Goal: Check status: Check status

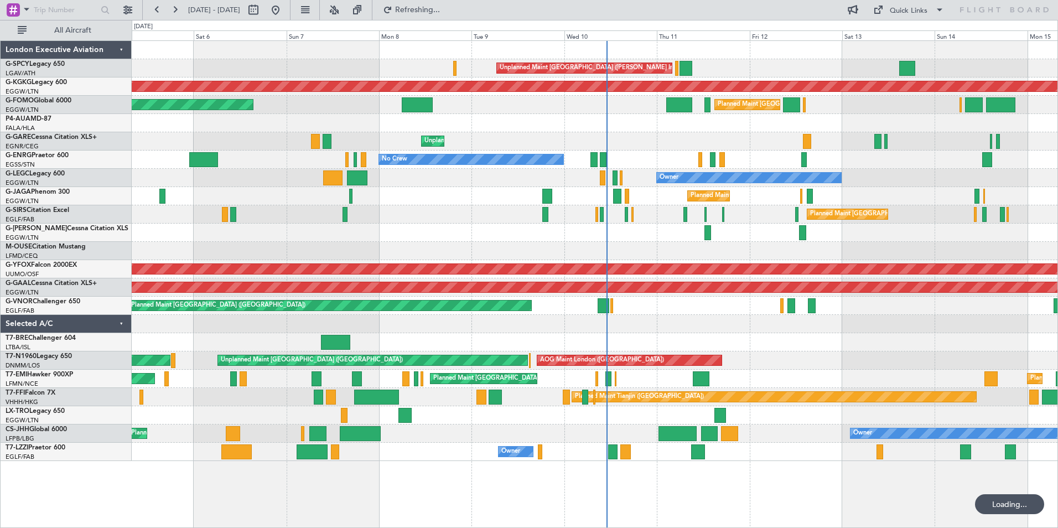
click at [154, 8] on button at bounding box center [157, 10] width 18 height 18
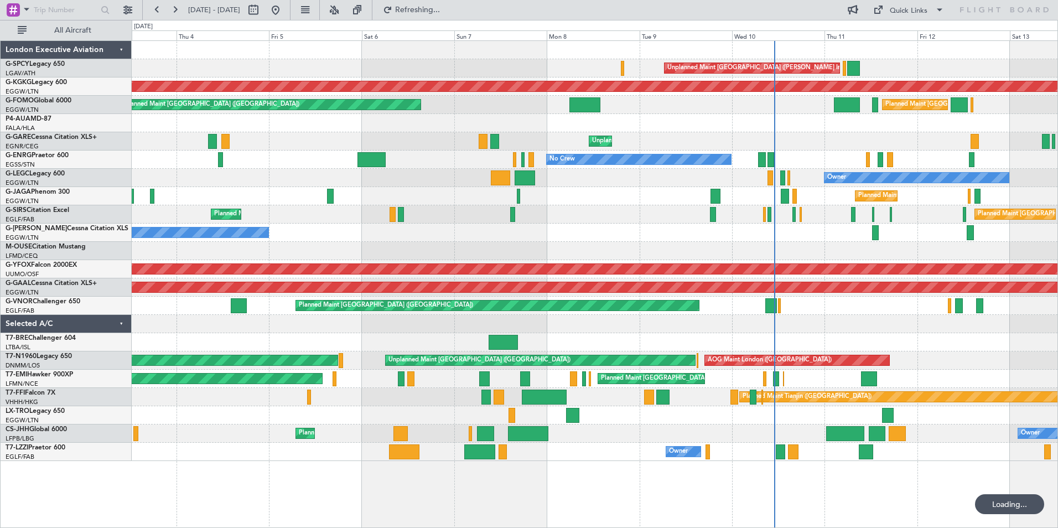
click at [154, 8] on button at bounding box center [157, 10] width 18 height 18
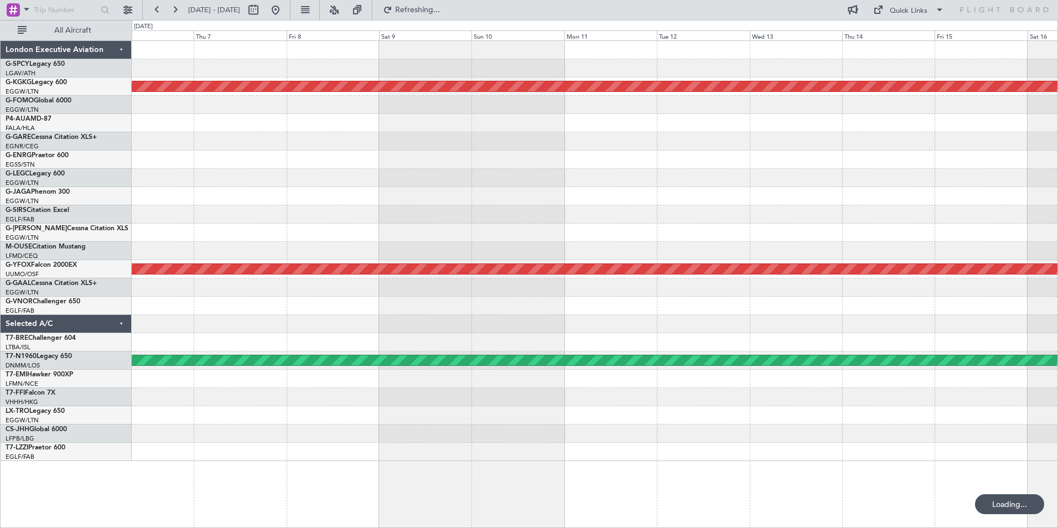
click at [154, 8] on button at bounding box center [157, 10] width 18 height 18
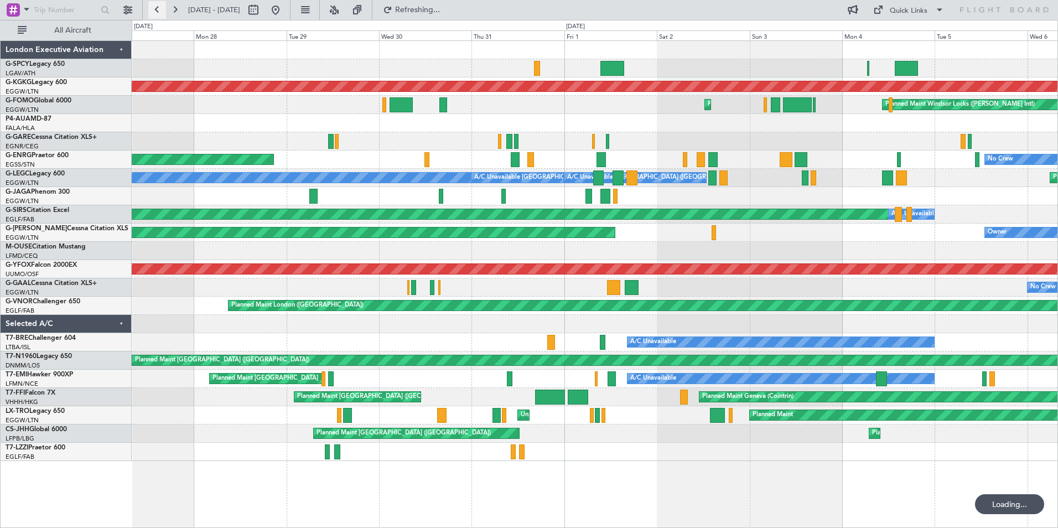
click at [155, 8] on button at bounding box center [157, 10] width 18 height 18
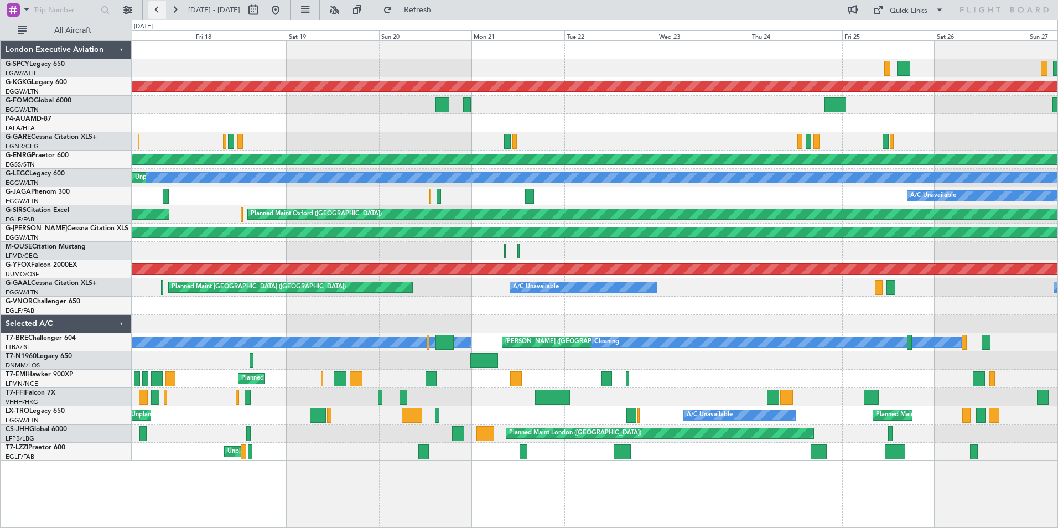
click at [156, 11] on button at bounding box center [157, 10] width 18 height 18
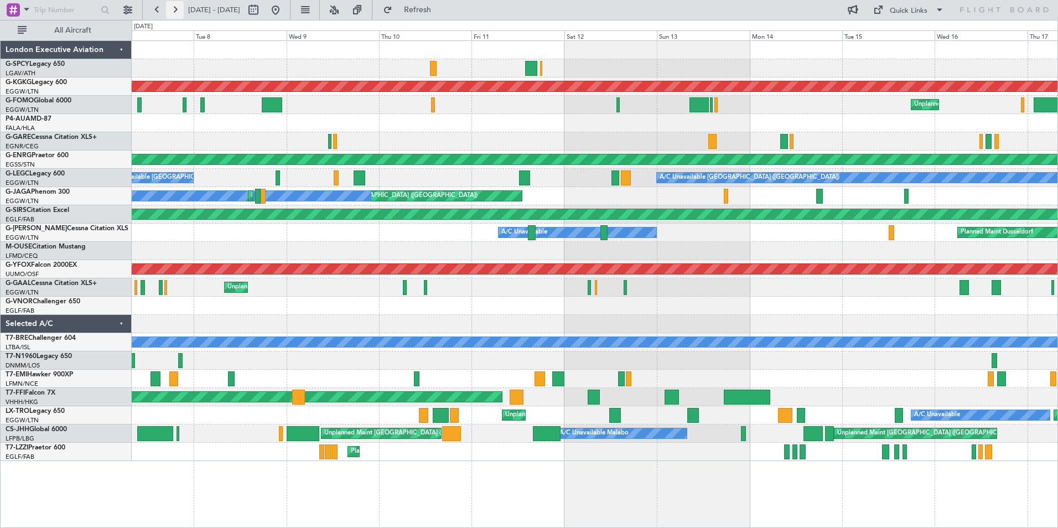
click at [173, 10] on button at bounding box center [175, 10] width 18 height 18
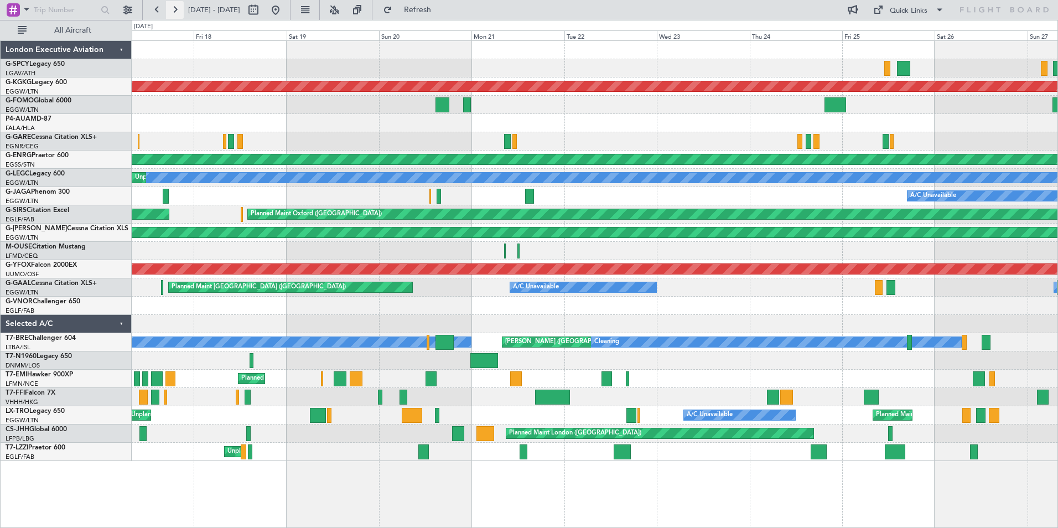
click at [173, 10] on button at bounding box center [175, 10] width 18 height 18
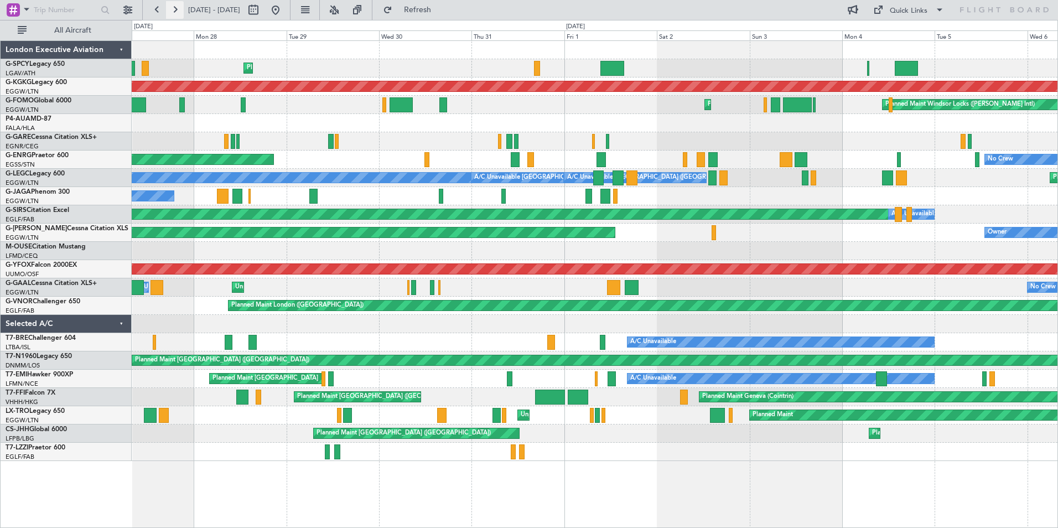
click at [178, 12] on button at bounding box center [175, 10] width 18 height 18
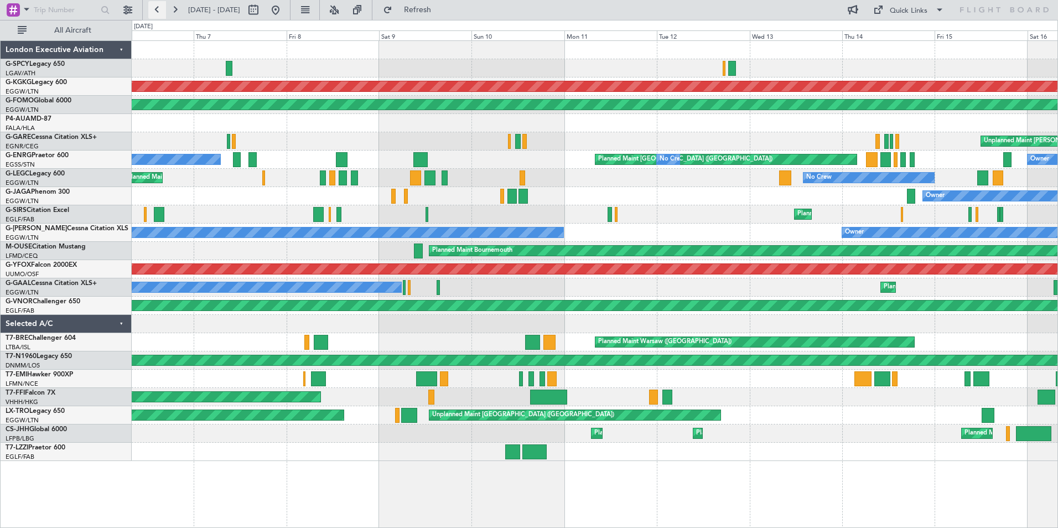
click at [154, 11] on button at bounding box center [157, 10] width 18 height 18
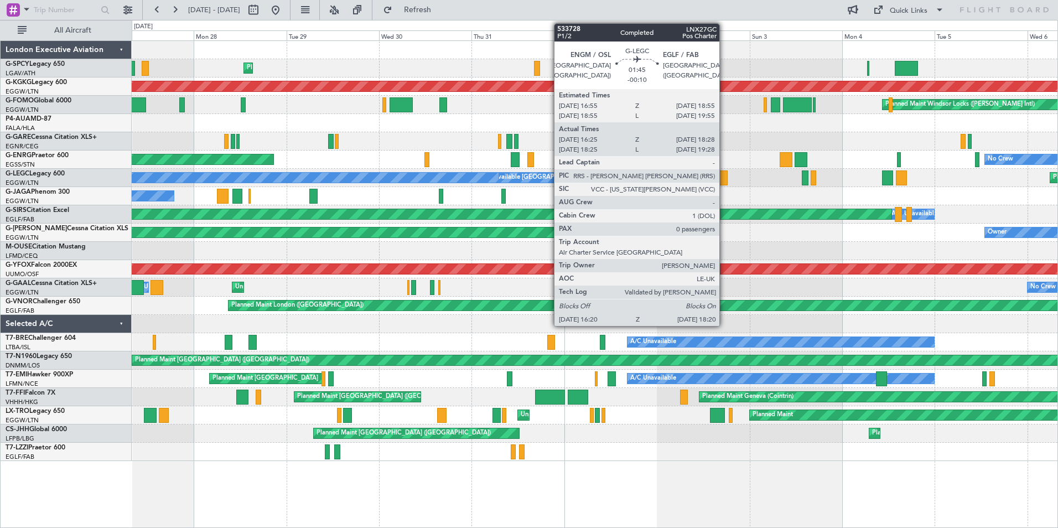
click at [724, 177] on div at bounding box center [723, 177] width 8 height 15
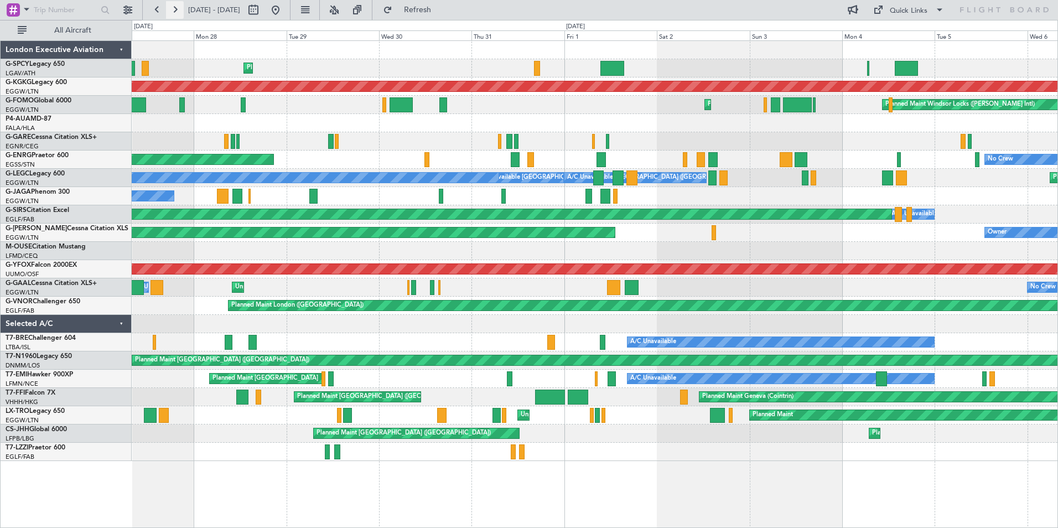
click at [174, 10] on button at bounding box center [175, 10] width 18 height 18
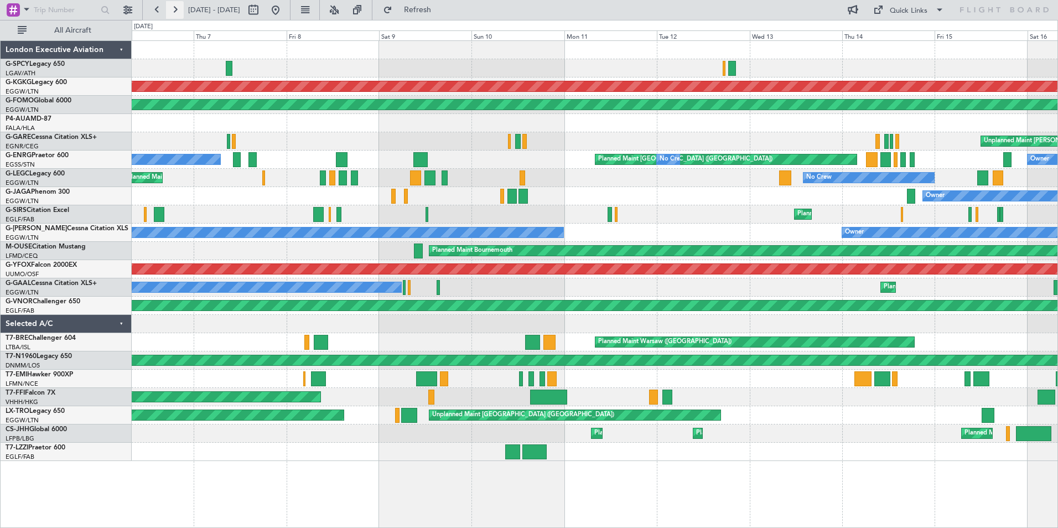
click at [177, 6] on button at bounding box center [175, 10] width 18 height 18
